Goal: Information Seeking & Learning: Learn about a topic

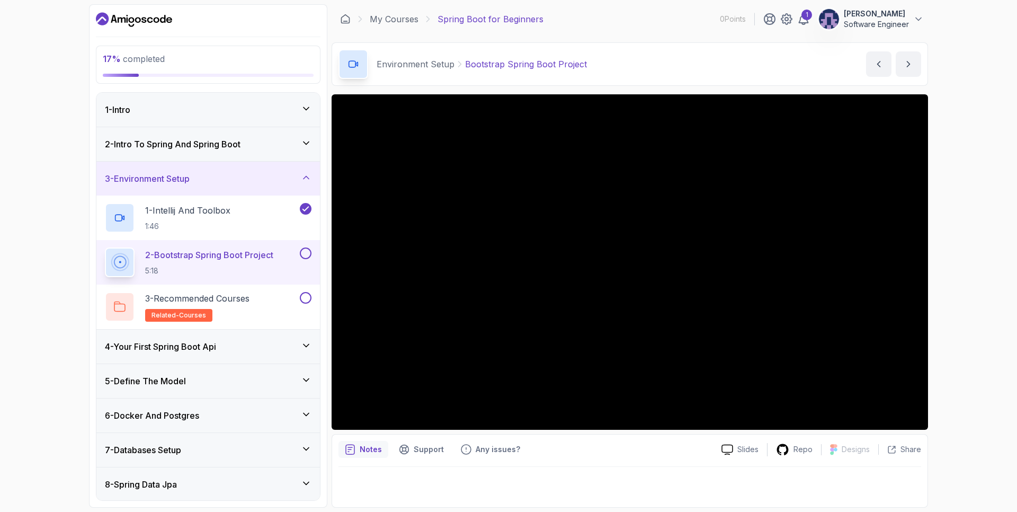
click at [963, 340] on div "17 % completed 1 - Intro 2 - Intro To Spring And Spring Boot 3 - Environment Se…" at bounding box center [508, 256] width 1017 height 512
click at [306, 179] on icon at bounding box center [306, 177] width 11 height 11
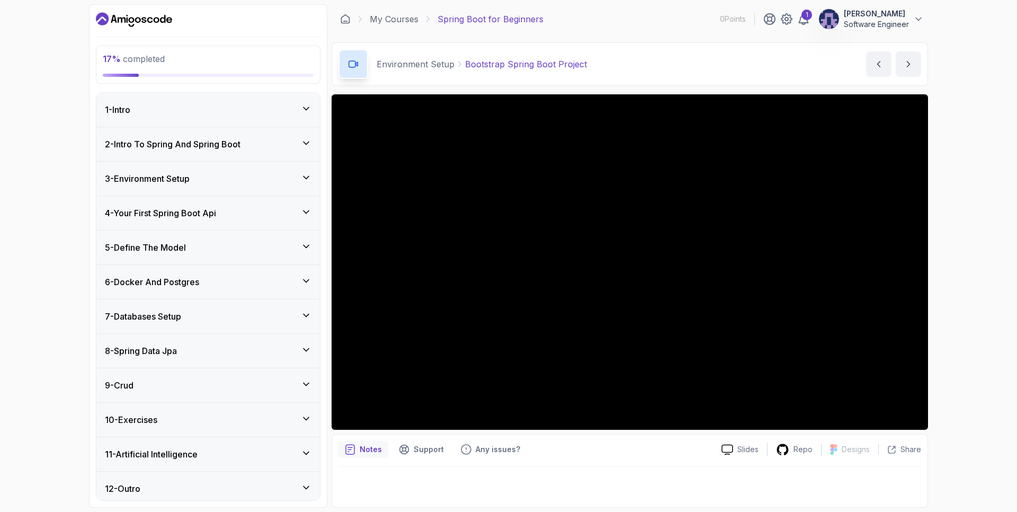
click at [1017, 346] on div "17 % completed 1 - Intro 2 - Intro To Spring And Spring Boot 3 - Environment Se…" at bounding box center [508, 256] width 1017 height 512
click at [972, 300] on div "17 % completed 1 - Intro 2 - Intro To Spring And Spring Boot 3 - Environment Se…" at bounding box center [508, 256] width 1017 height 512
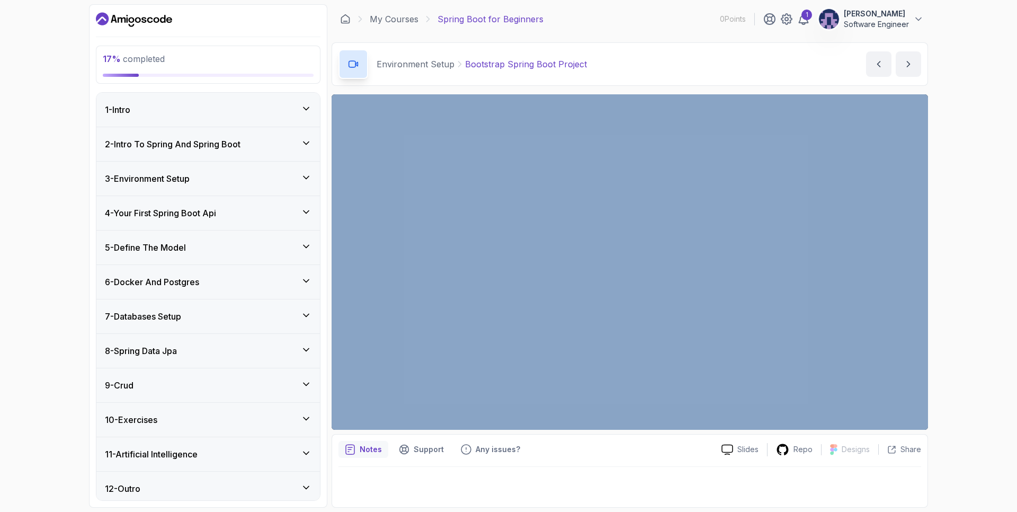
click at [972, 300] on div "17 % completed 1 - Intro 2 - Intro To Spring And Spring Boot 3 - Environment Se…" at bounding box center [508, 256] width 1017 height 512
click at [990, 348] on div "17 % completed 1 - Intro 2 - Intro To Spring And Spring Boot 3 - Environment Se…" at bounding box center [508, 256] width 1017 height 512
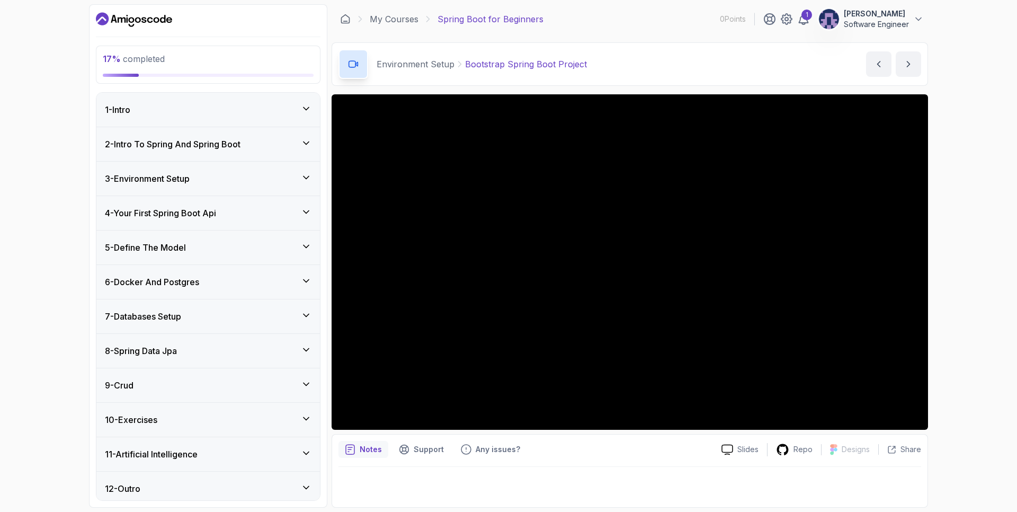
click at [970, 351] on div "17 % completed 1 - Intro 2 - Intro To Spring And Spring Boot 3 - Environment Se…" at bounding box center [508, 256] width 1017 height 512
click at [997, 227] on div "17 % completed 1 - Intro 2 - Intro To Spring And Spring Boot 3 - Environment Se…" at bounding box center [508, 256] width 1017 height 512
click at [807, 22] on icon at bounding box center [803, 19] width 13 height 13
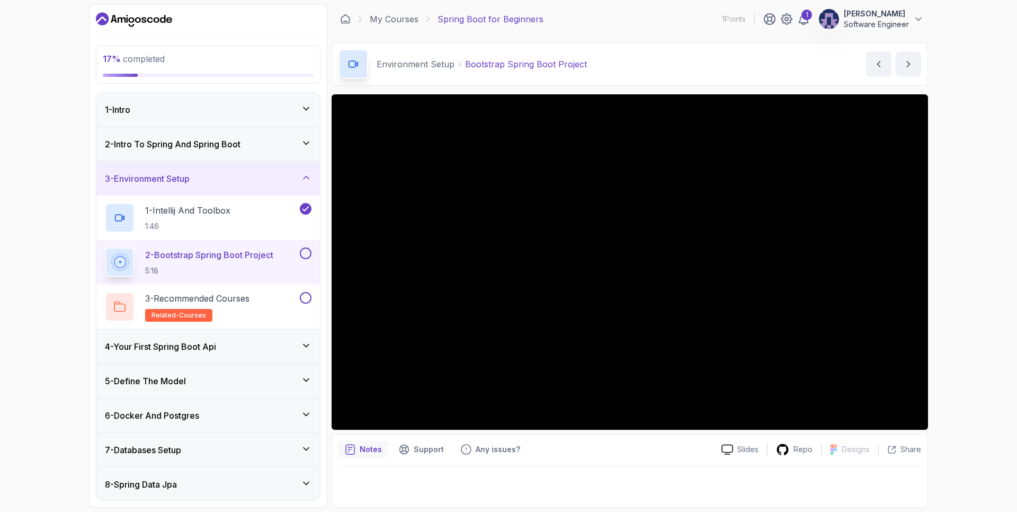
click at [958, 227] on div "17 % completed 1 - Intro 2 - Intro To Spring And Spring Boot 3 - Environment Se…" at bounding box center [508, 256] width 1017 height 512
click at [49, 283] on div "17 % completed 1 - Intro 2 - Intro To Spring And Spring Boot 3 - Environment Se…" at bounding box center [508, 256] width 1017 height 512
click at [433, 66] on p "Environment Setup" at bounding box center [416, 64] width 78 height 13
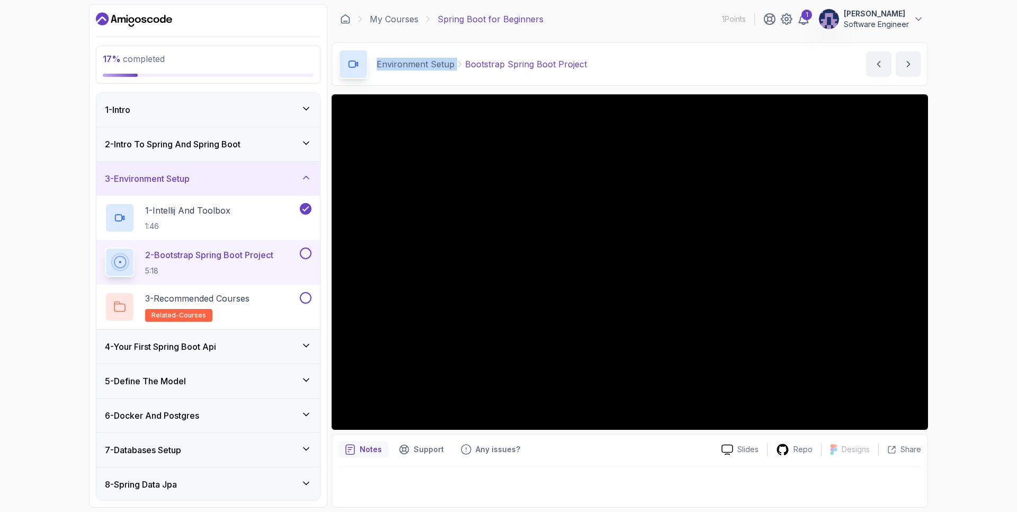
click at [429, 66] on p "Environment Setup" at bounding box center [416, 64] width 78 height 13
click at [440, 63] on p "Environment Setup" at bounding box center [416, 64] width 78 height 13
click at [398, 65] on p "Environment Setup" at bounding box center [416, 64] width 78 height 13
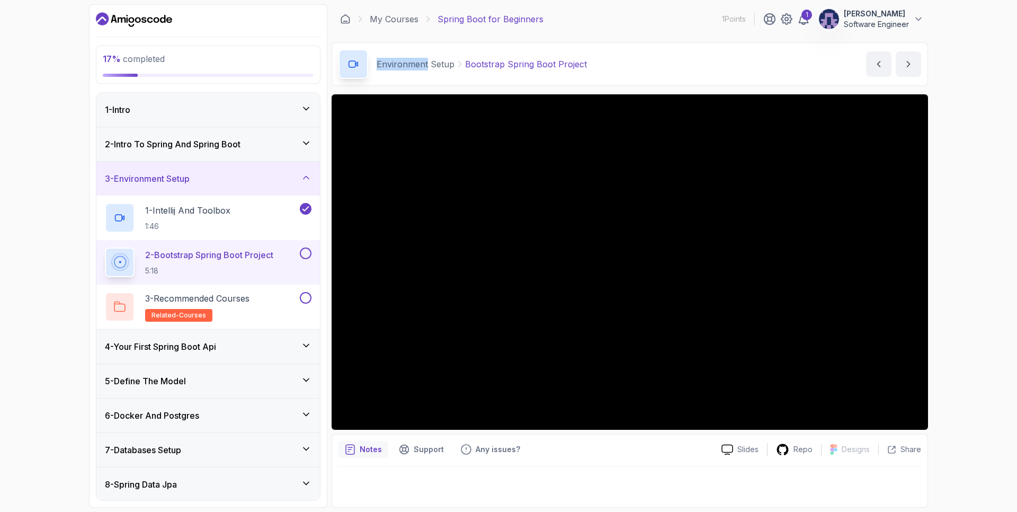
click at [398, 65] on p "Environment Setup" at bounding box center [416, 64] width 78 height 13
click at [52, 115] on div "17 % completed 1 - Intro 2 - Intro To Spring And Spring Boot 3 - Environment Se…" at bounding box center [508, 256] width 1017 height 512
click at [400, 64] on p "Environment Setup" at bounding box center [416, 64] width 78 height 13
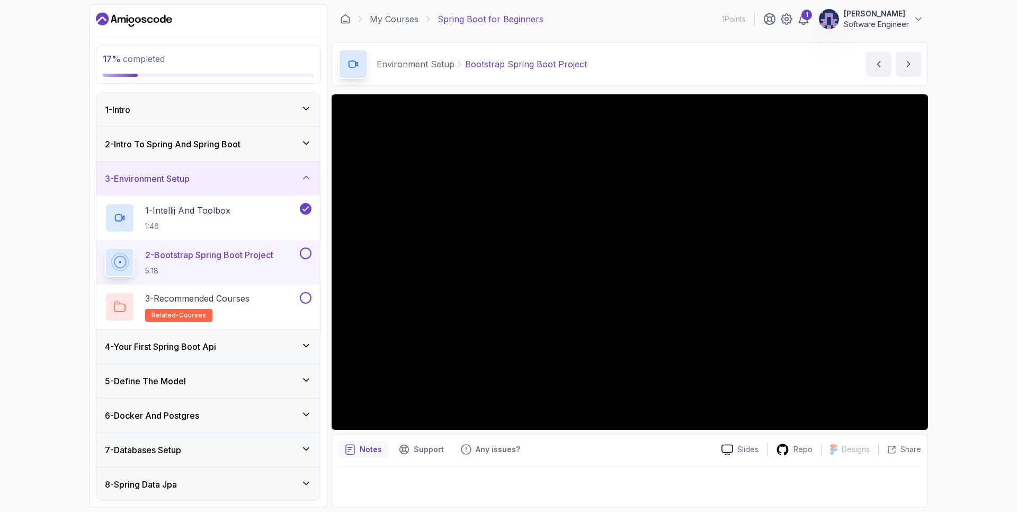
click at [439, 64] on p "Environment Setup" at bounding box center [416, 64] width 78 height 13
click at [32, 198] on div "17 % completed 1 - Intro 2 - Intro To Spring And Spring Boot 3 - Environment Se…" at bounding box center [508, 256] width 1017 height 512
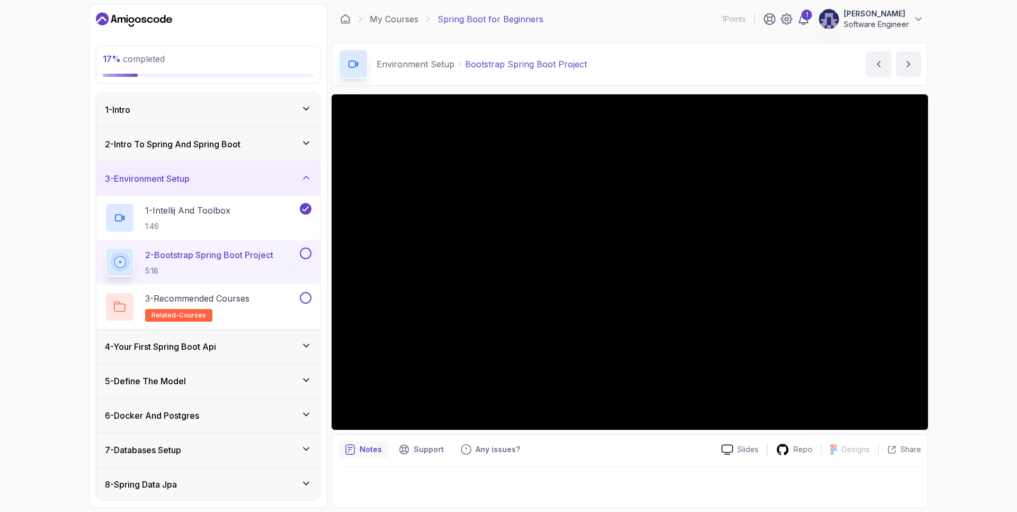
click at [32, 198] on div "17 % completed 1 - Intro 2 - Intro To Spring And Spring Boot 3 - Environment Se…" at bounding box center [508, 256] width 1017 height 512
click at [952, 162] on div "17 % completed 1 - Intro 2 - Intro To Spring And Spring Boot 3 - Environment Se…" at bounding box center [508, 256] width 1017 height 512
click at [953, 263] on div "17 % completed 1 - Intro 2 - Intro To Spring And Spring Boot 3 - Environment Se…" at bounding box center [508, 256] width 1017 height 512
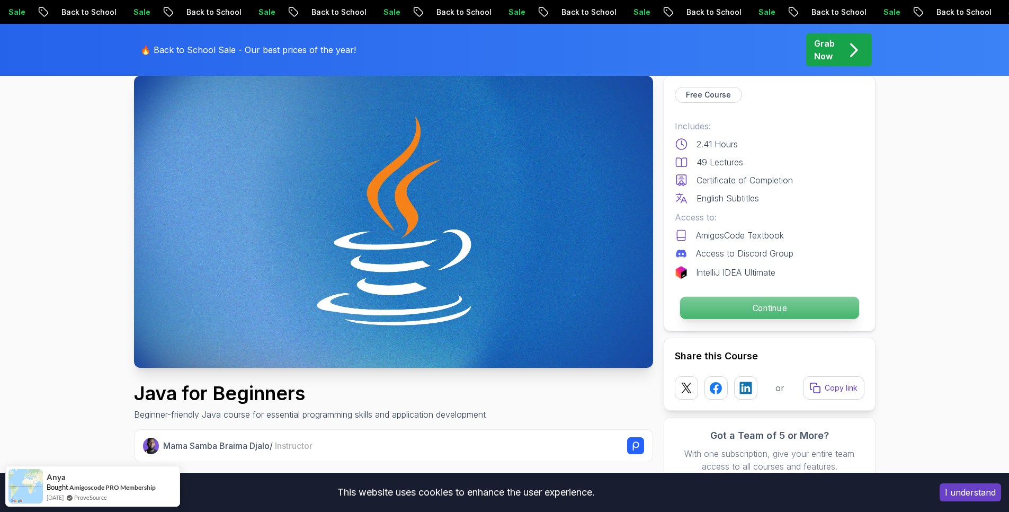
click at [781, 306] on p "Continue" at bounding box center [769, 308] width 179 height 22
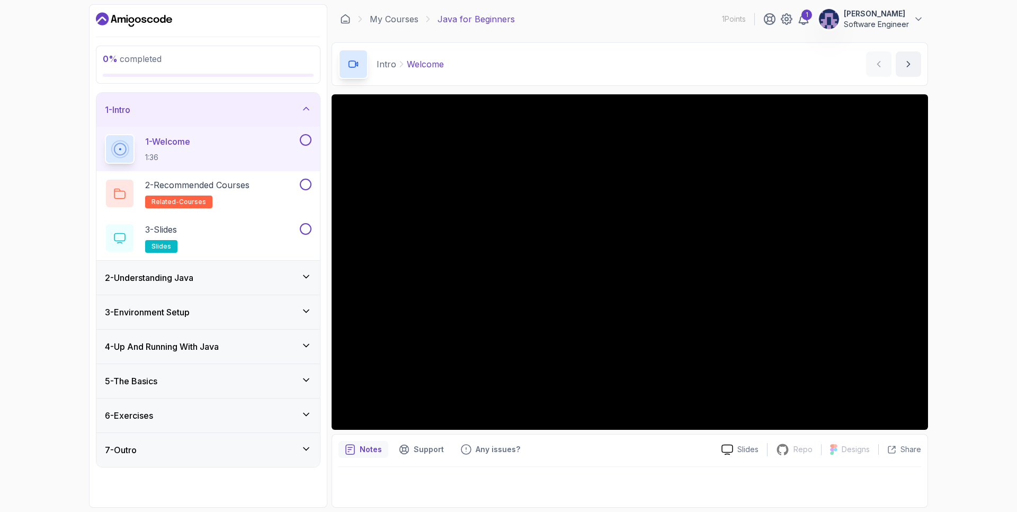
click at [298, 279] on div "2 - Understanding Java" at bounding box center [208, 277] width 207 height 13
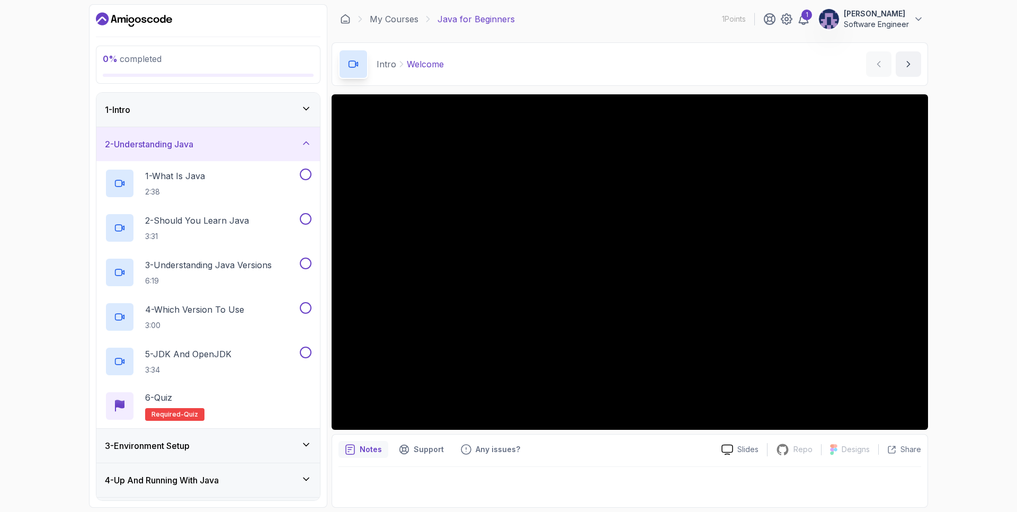
click at [301, 143] on icon at bounding box center [306, 143] width 11 height 11
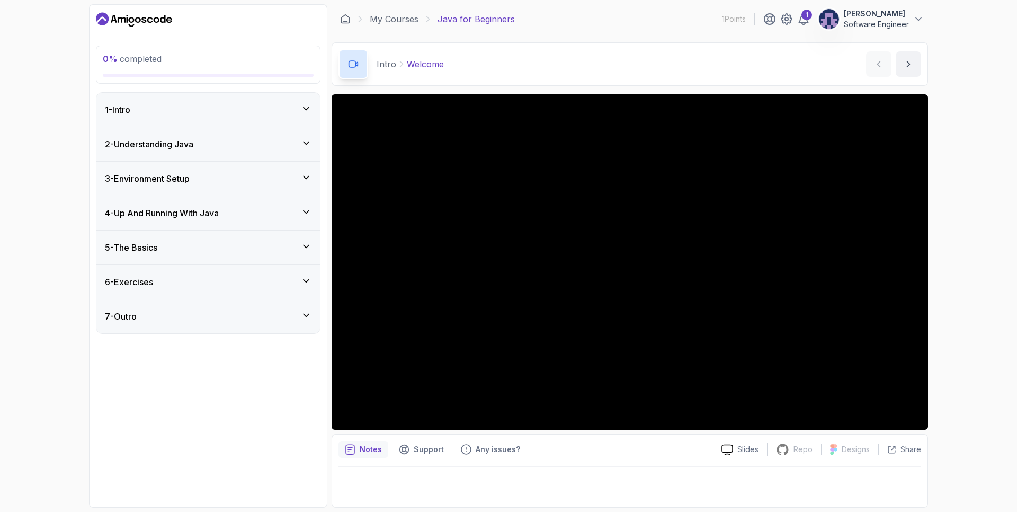
click at [305, 210] on icon at bounding box center [306, 212] width 11 height 11
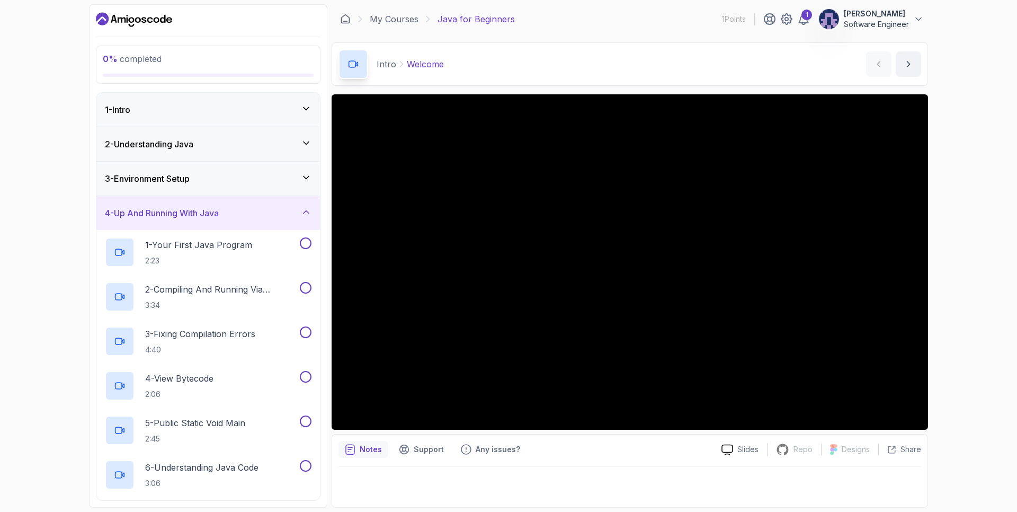
click at [304, 211] on icon at bounding box center [306, 212] width 11 height 11
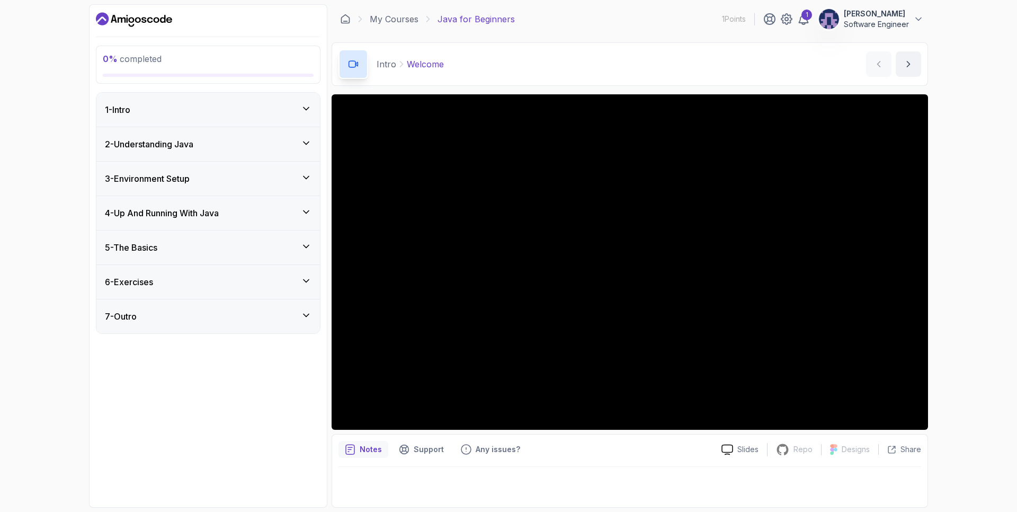
click at [309, 280] on icon at bounding box center [306, 280] width 11 height 11
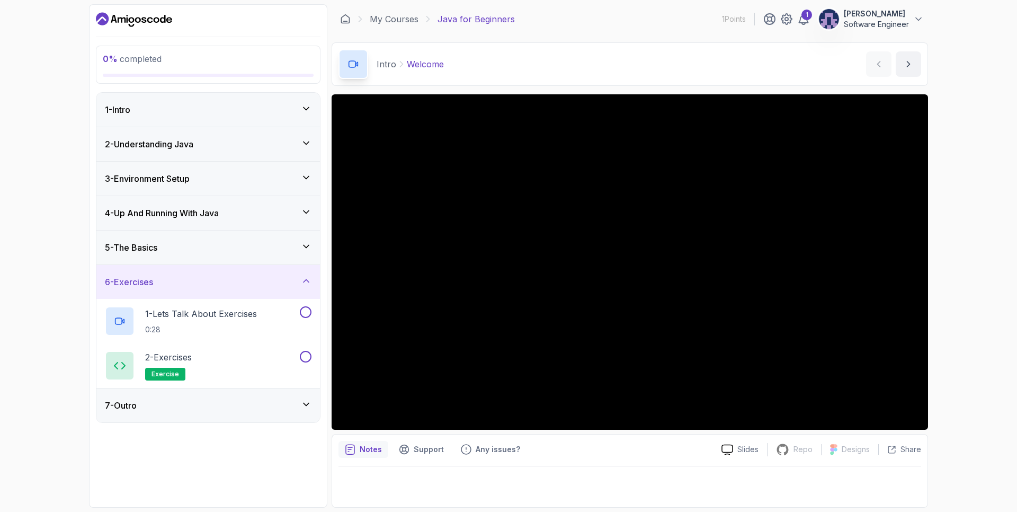
click at [299, 252] on div "5 - The Basics" at bounding box center [208, 247] width 207 height 13
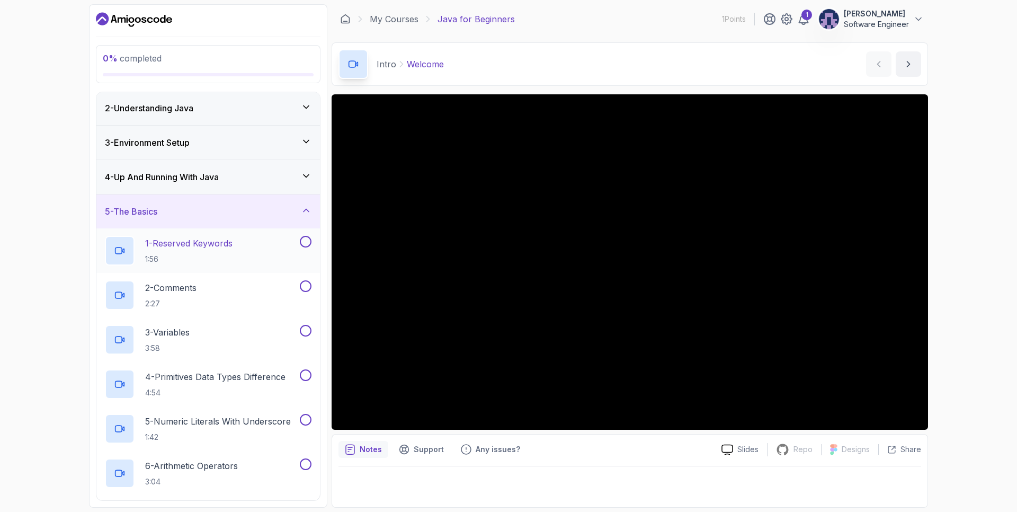
scroll to position [23, 0]
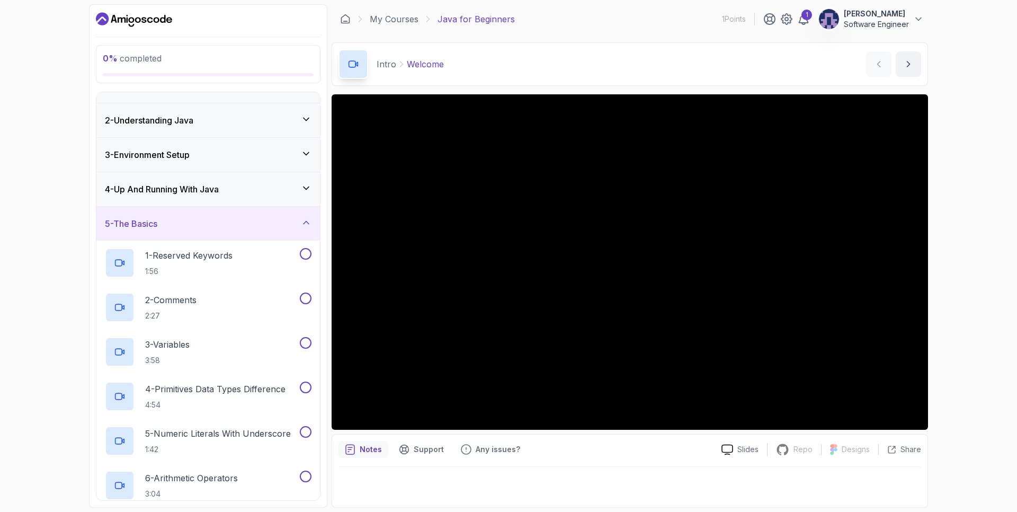
click at [301, 223] on icon at bounding box center [306, 222] width 11 height 11
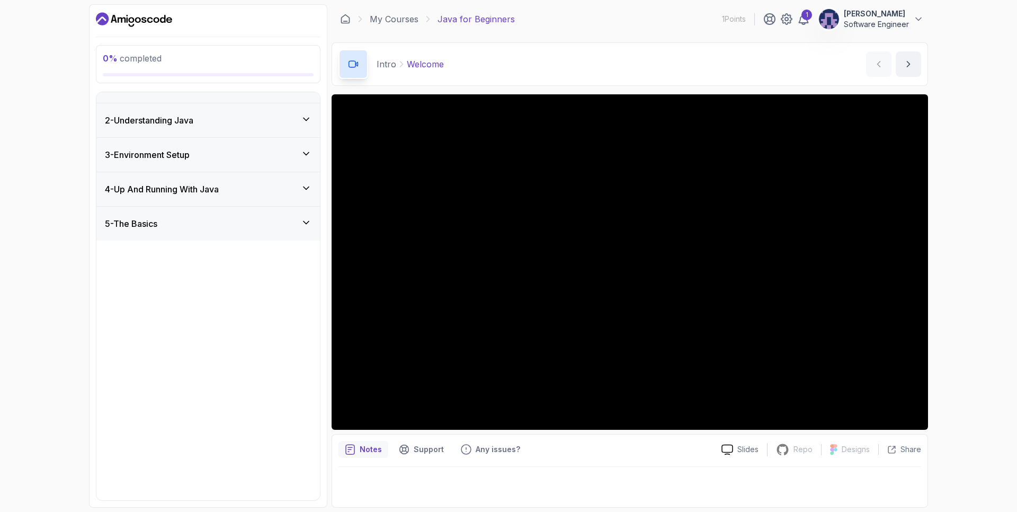
scroll to position [0, 0]
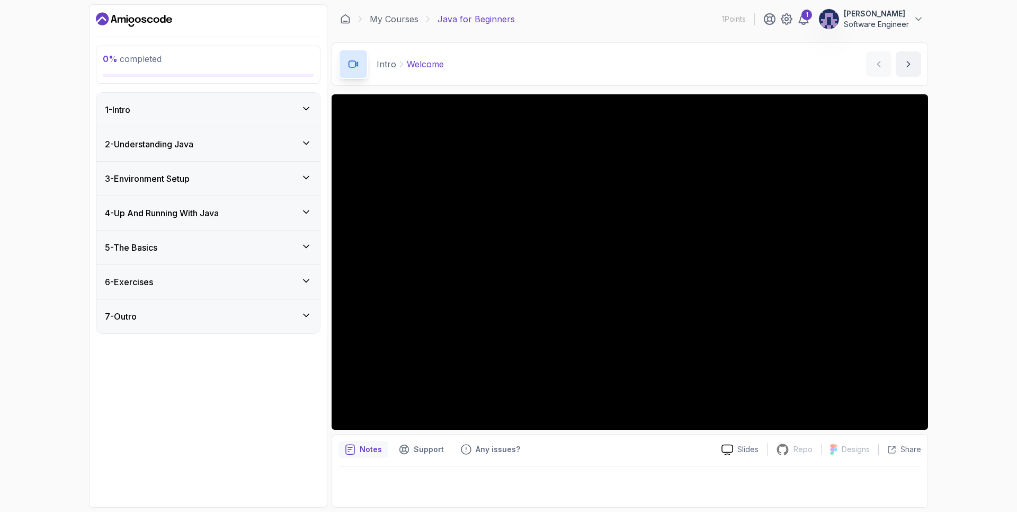
click at [305, 316] on icon at bounding box center [306, 315] width 11 height 11
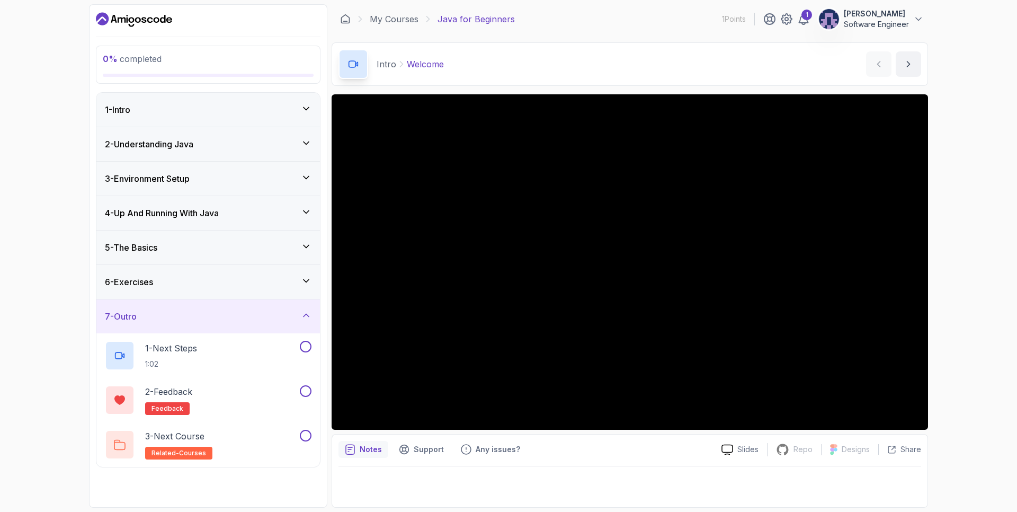
click at [306, 314] on icon at bounding box center [306, 315] width 11 height 11
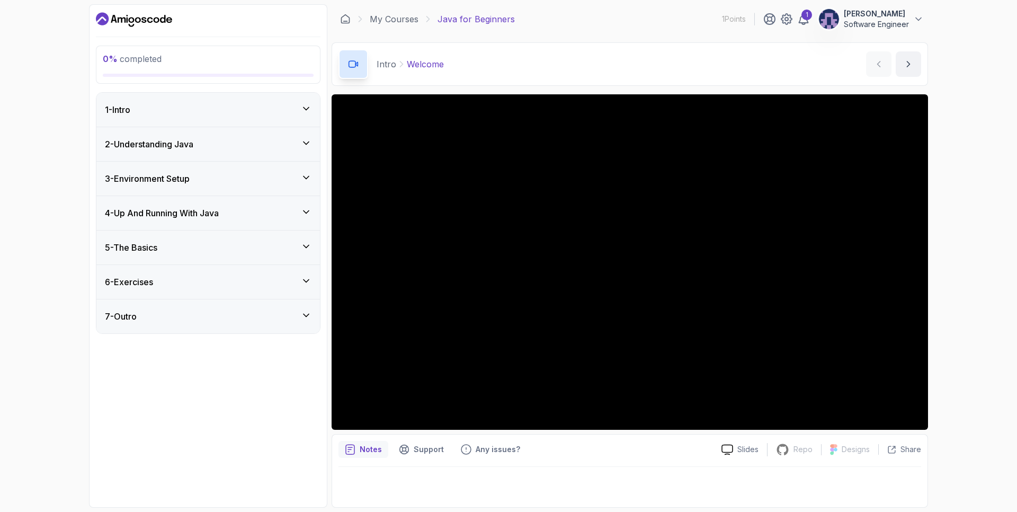
click at [306, 314] on icon at bounding box center [306, 315] width 11 height 11
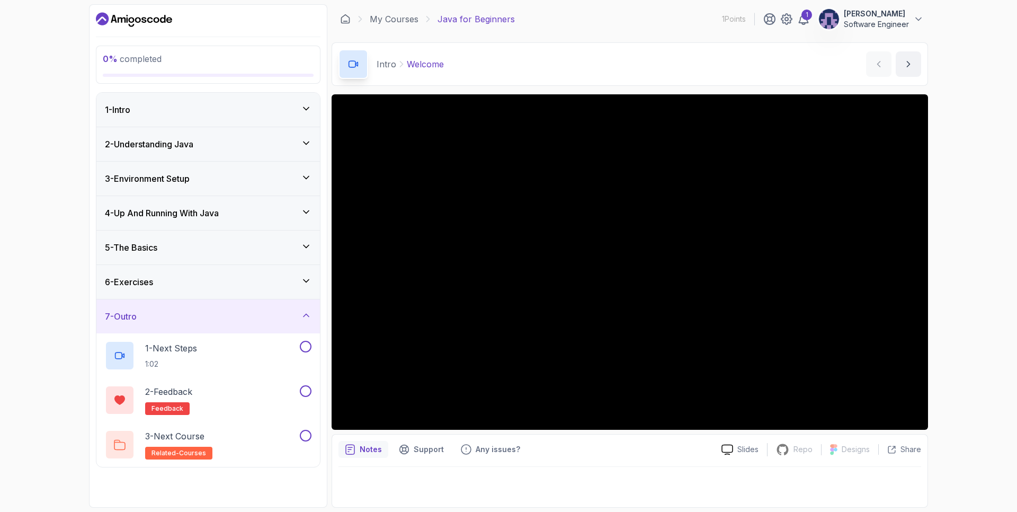
click at [49, 332] on div "0 % completed 1 - Intro 2 - Understanding Java 3 - Environment Setup 4 - Up And…" at bounding box center [508, 256] width 1017 height 512
click at [307, 313] on icon at bounding box center [306, 315] width 11 height 11
